Goal: Browse casually: Explore the website without a specific task or goal

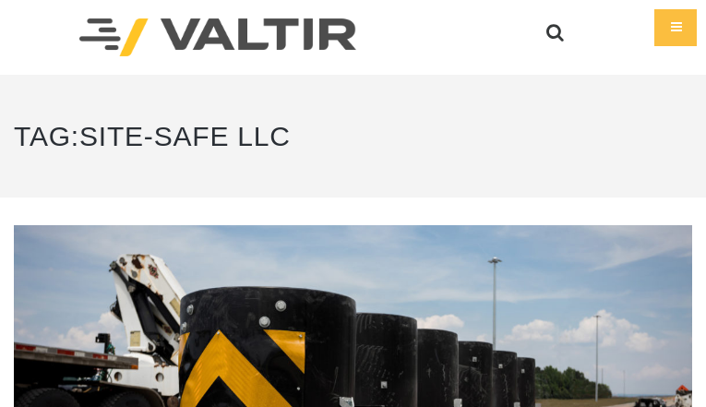
click at [0, 0] on aside "We are using cookies to give you the best experience on our website. You can fi…" at bounding box center [0, 0] width 0 height 0
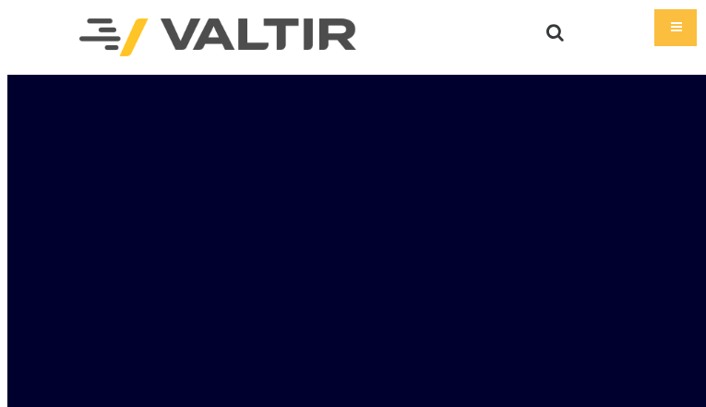
click at [0, 0] on aside "We are using cookies to give you the best experience on our website. You can fi…" at bounding box center [0, 0] width 0 height 0
